Goal: Information Seeking & Learning: Learn about a topic

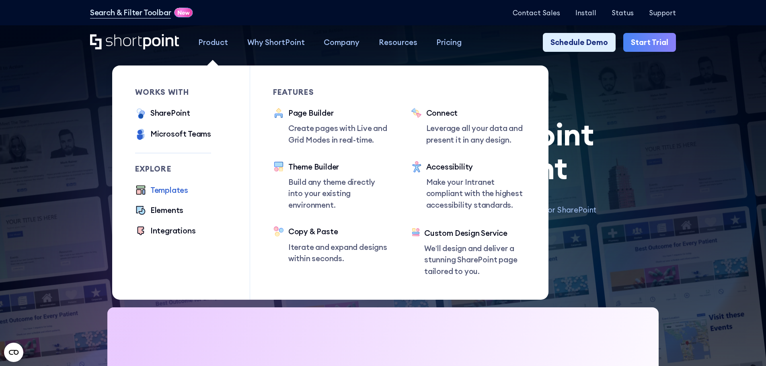
click at [168, 191] on div "Templates" at bounding box center [169, 191] width 38 height 12
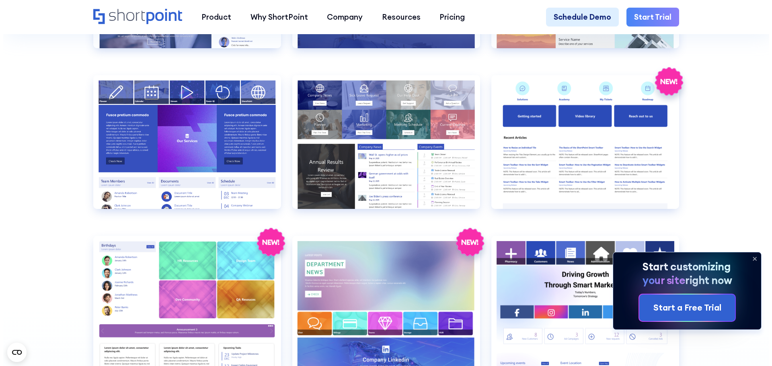
scroll to position [1971, 0]
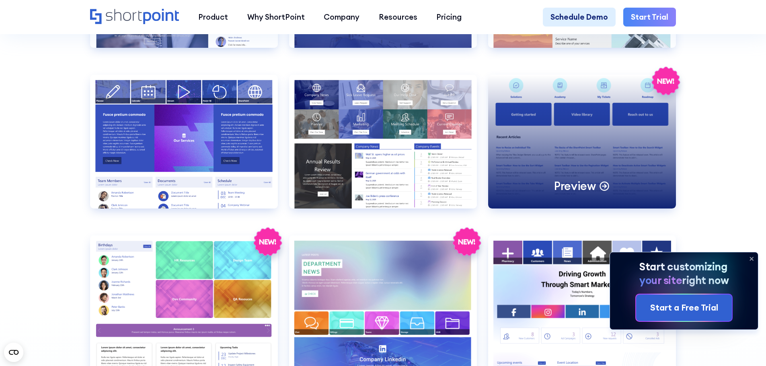
drag, startPoint x: 583, startPoint y: 199, endPoint x: 571, endPoint y: 197, distance: 12.2
click at [583, 193] on p "Preview" at bounding box center [575, 186] width 42 height 15
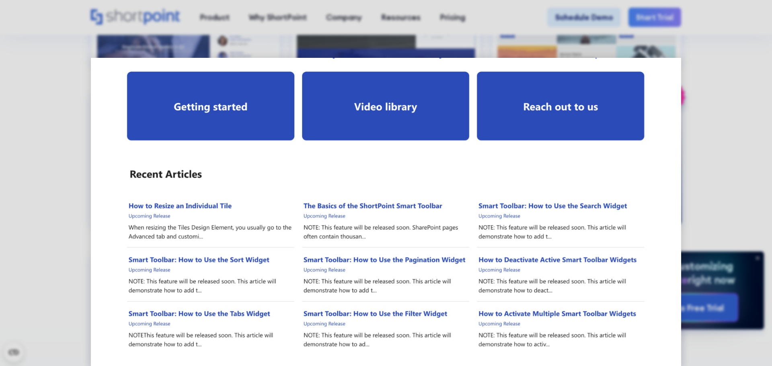
scroll to position [0, 0]
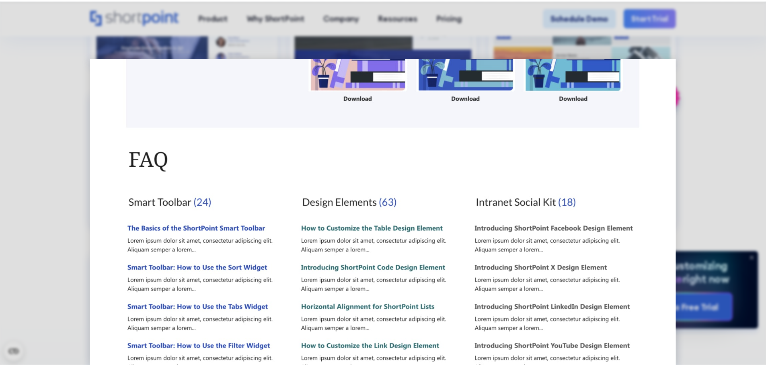
scroll to position [580, 0]
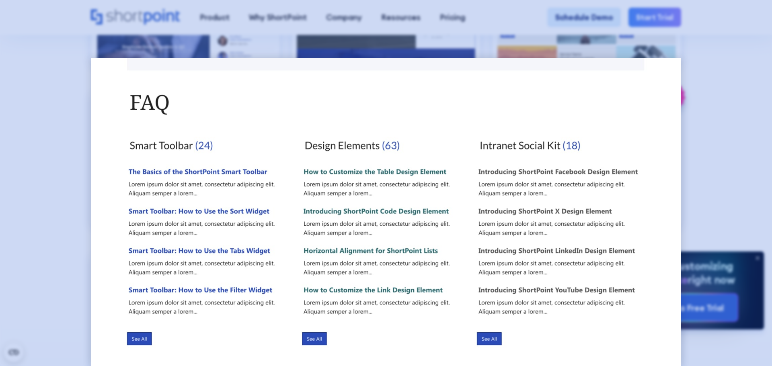
click at [88, 195] on div at bounding box center [386, 183] width 772 height 366
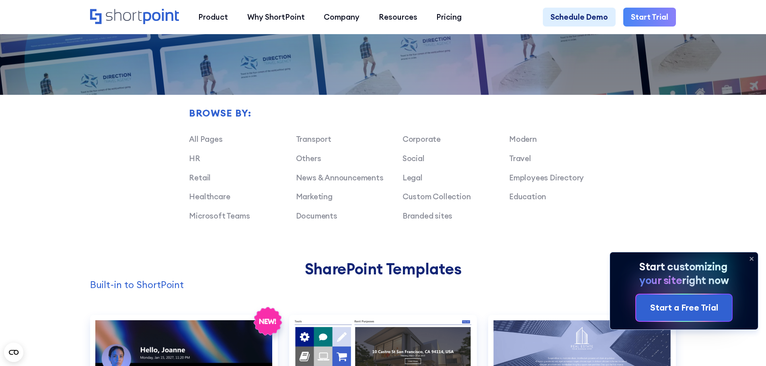
scroll to position [603, 0]
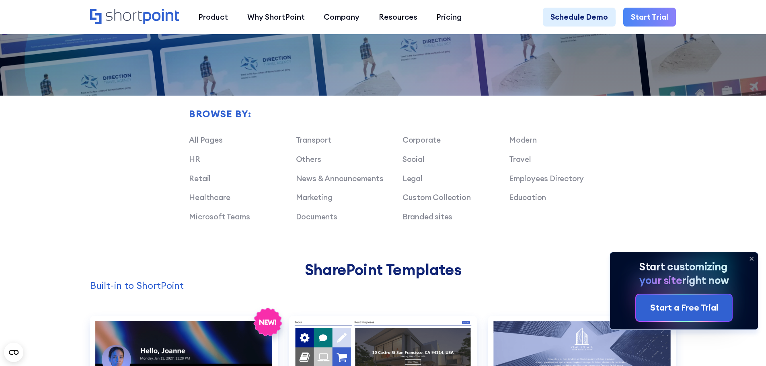
click at [425, 144] on link "Corporate" at bounding box center [422, 140] width 38 height 10
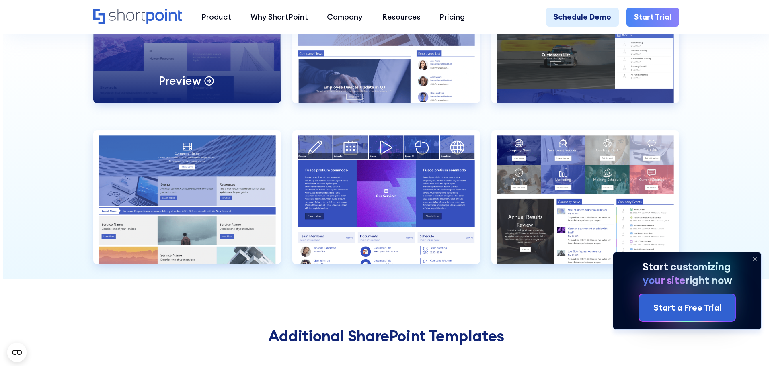
scroll to position [965, 0]
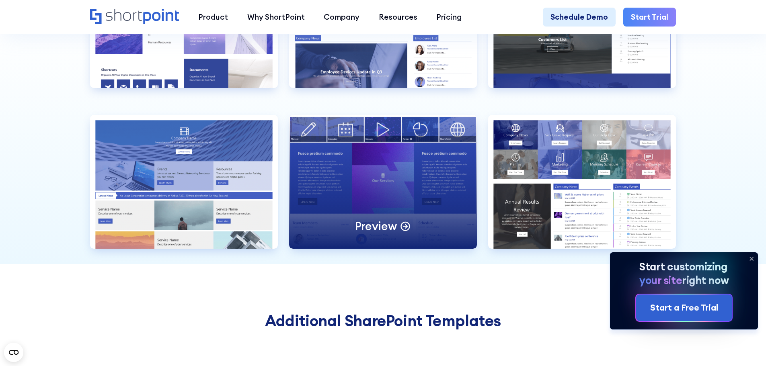
click at [394, 234] on p "Preview" at bounding box center [376, 226] width 42 height 15
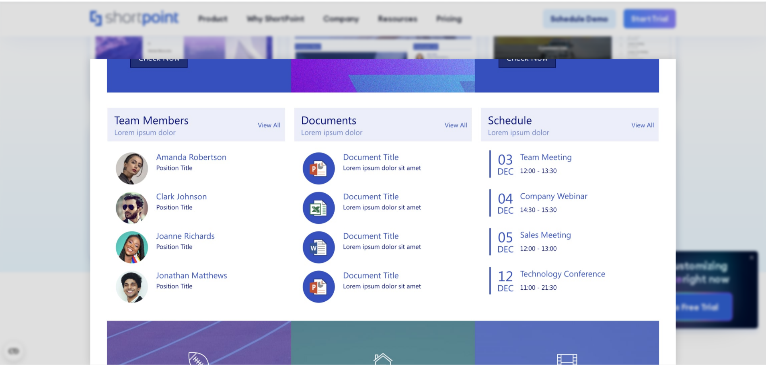
scroll to position [402, 0]
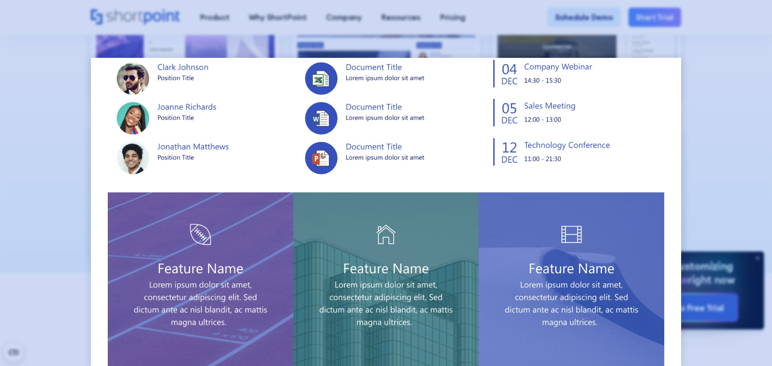
click at [70, 238] on div at bounding box center [386, 183] width 772 height 366
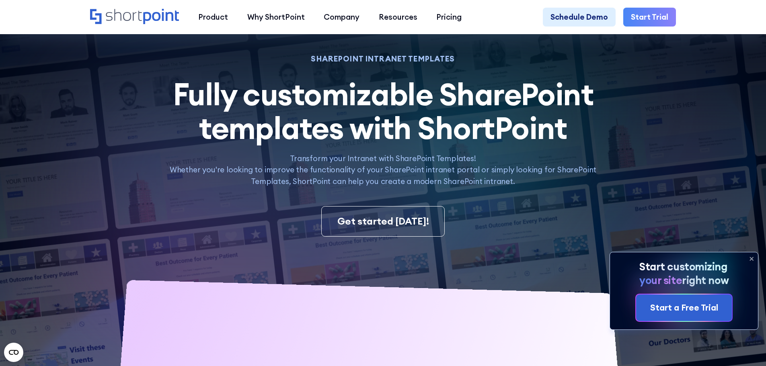
scroll to position [0, 0]
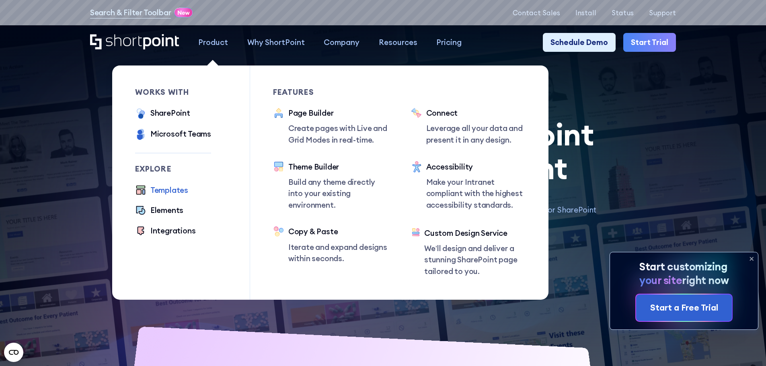
click at [173, 188] on div "Templates" at bounding box center [169, 191] width 38 height 12
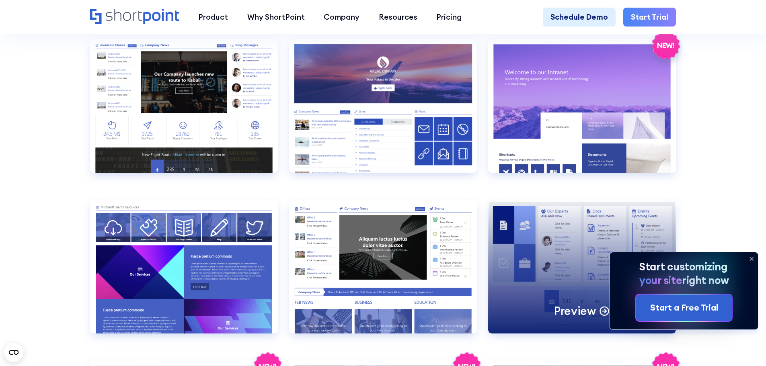
scroll to position [1207, 0]
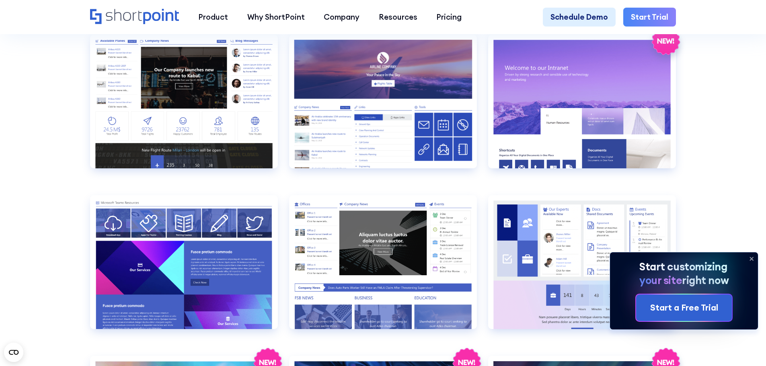
click at [754, 258] on icon at bounding box center [751, 259] width 13 height 13
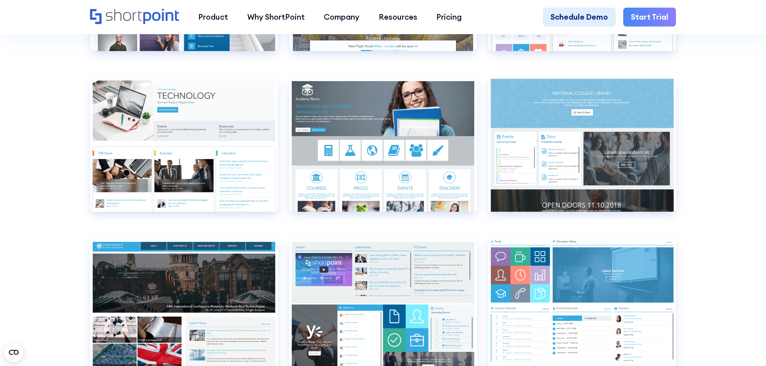
scroll to position [3660, 0]
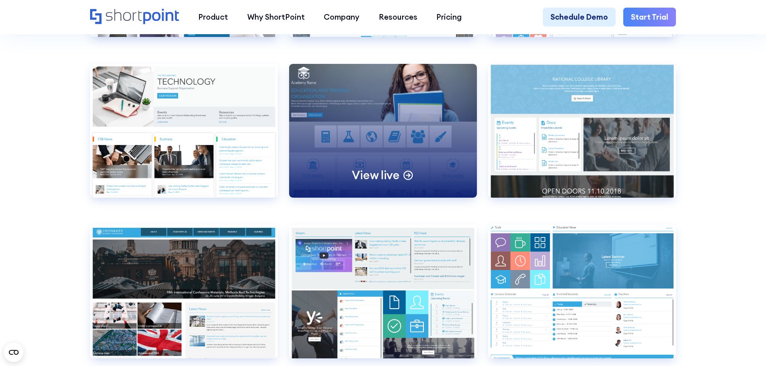
click at [385, 183] on p "View live" at bounding box center [375, 175] width 47 height 15
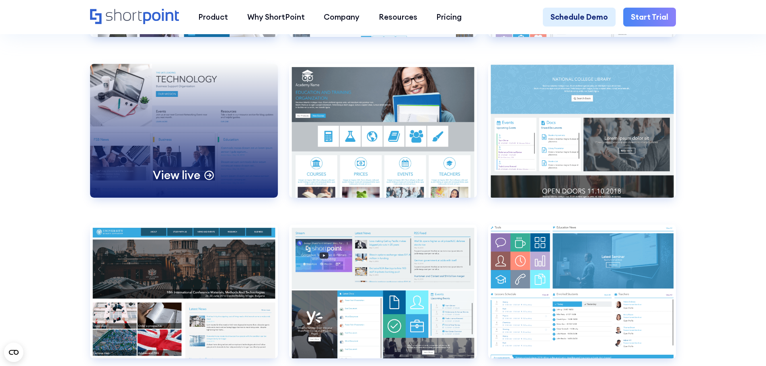
click at [185, 183] on p "View live" at bounding box center [176, 175] width 47 height 15
